Goal: Find specific page/section: Find specific page/section

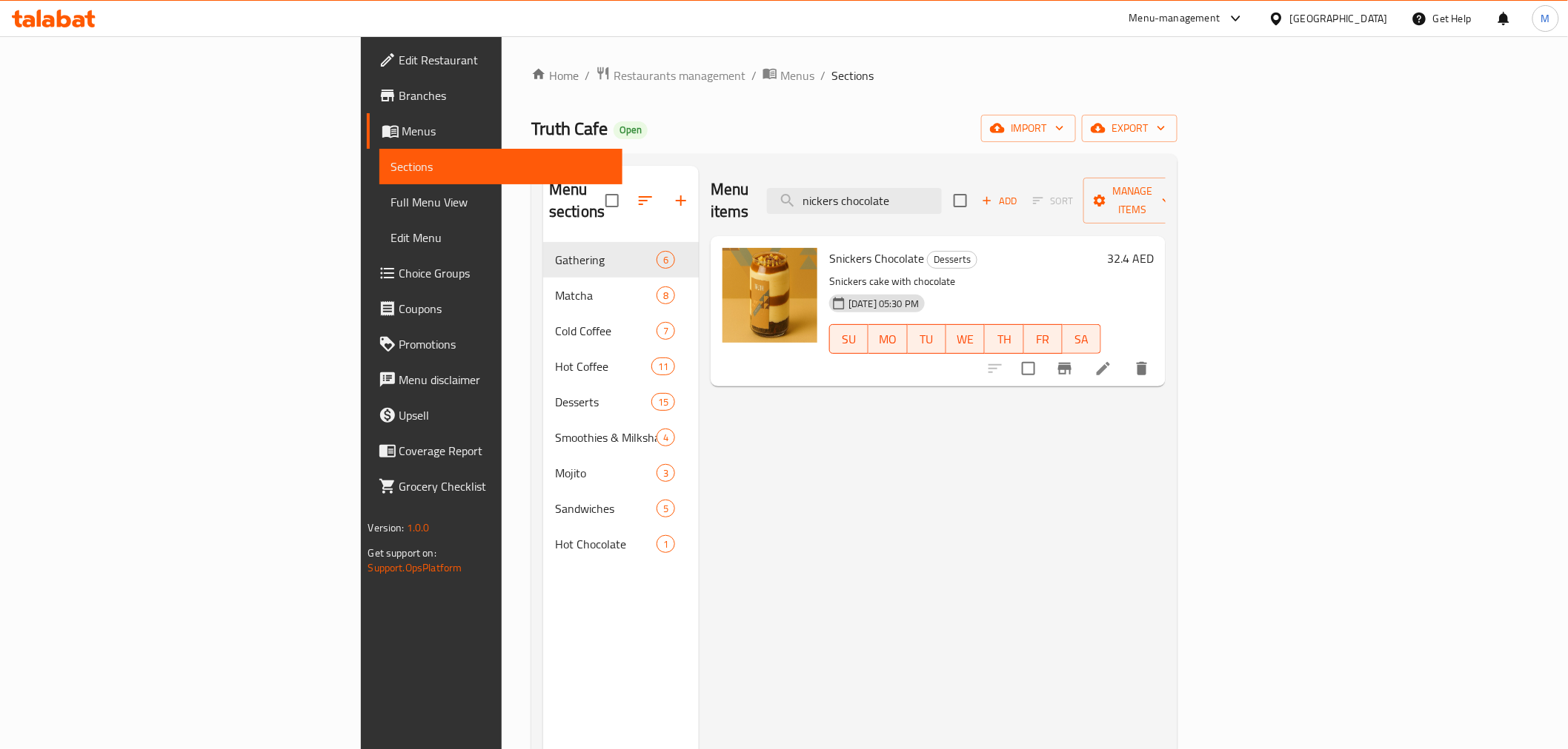
click at [1329, 26] on div "[GEOGRAPHIC_DATA]" at bounding box center [1339, 18] width 98 height 16
click at [1233, 282] on div "[GEOGRAPHIC_DATA]" at bounding box center [1276, 289] width 222 height 34
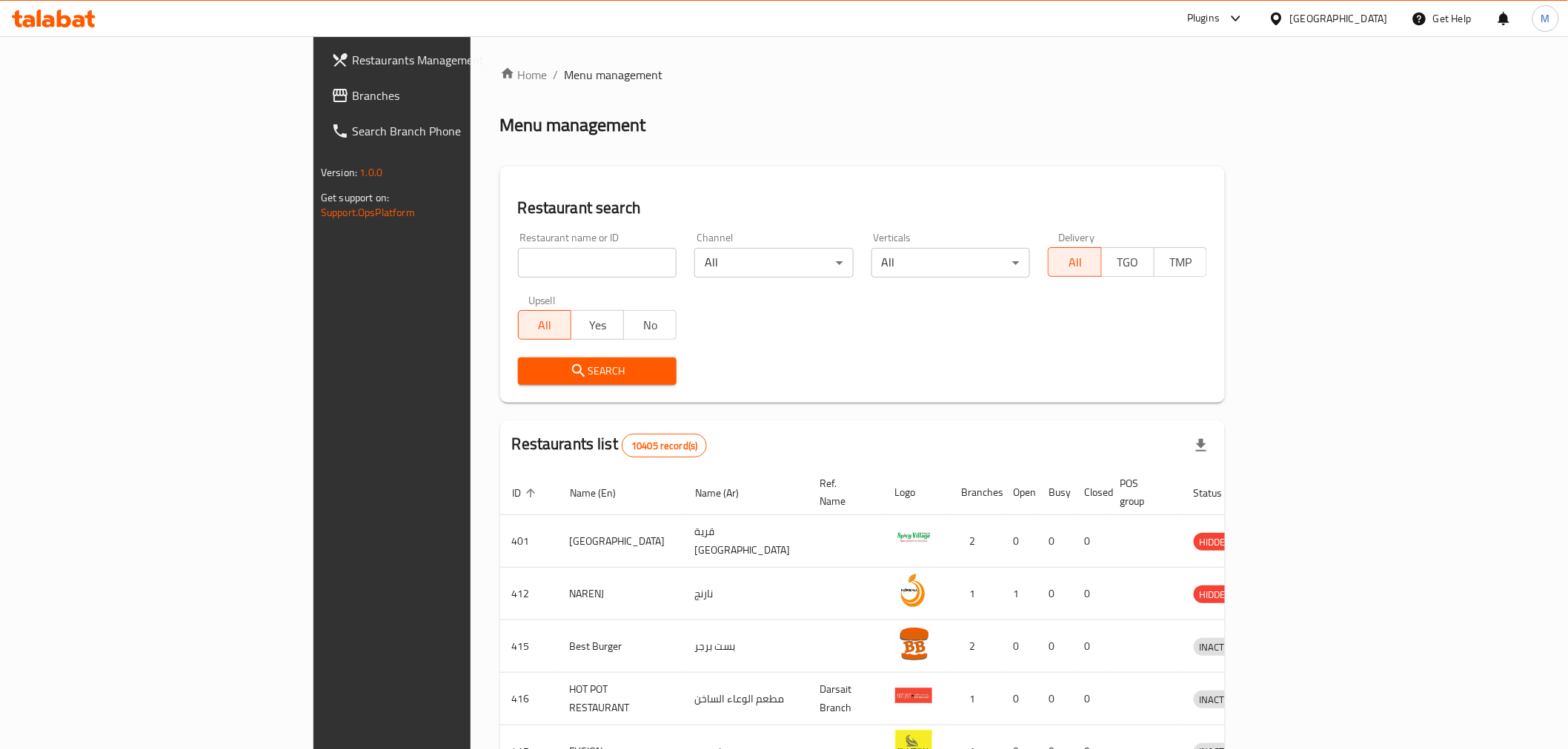
click at [518, 262] on input "search" at bounding box center [597, 263] width 159 height 30
paste input "HEALTHY EATS,"
click button "Search" at bounding box center [597, 371] width 159 height 27
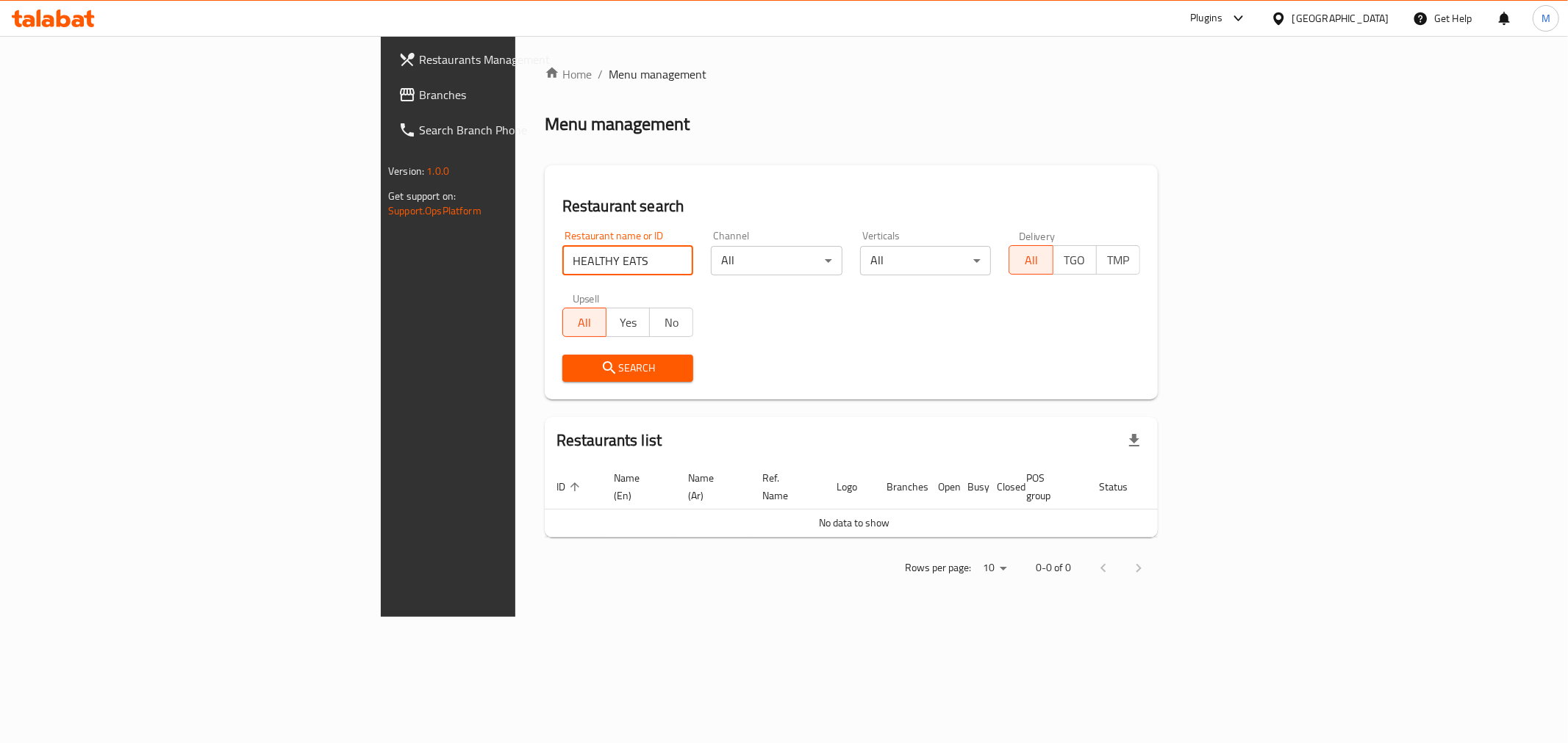
type input "HEALTHY EATS"
click button "Search" at bounding box center [628, 368] width 132 height 27
